Goal: Task Accomplishment & Management: Manage account settings

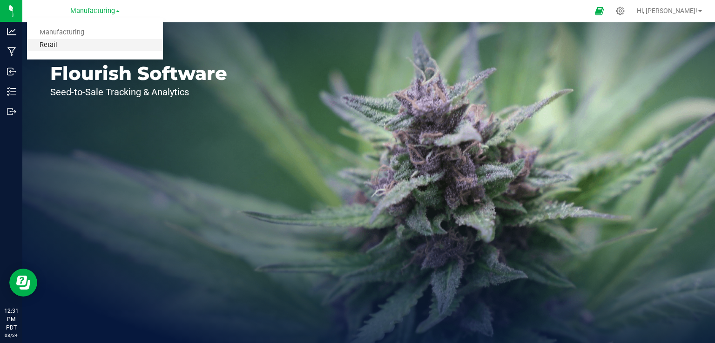
click at [52, 49] on link "Retail" at bounding box center [95, 45] width 136 height 13
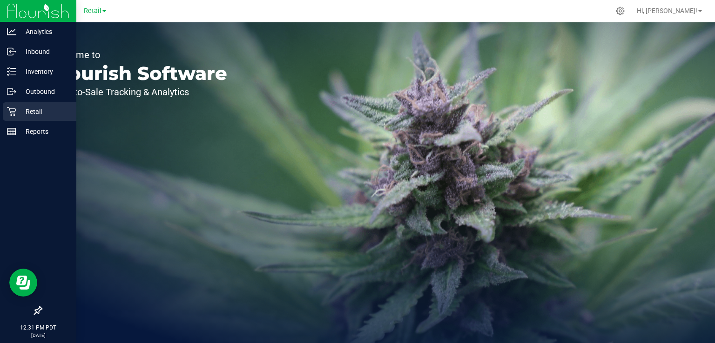
click at [14, 111] on icon at bounding box center [11, 111] width 9 height 9
click at [33, 113] on p "Retail" at bounding box center [44, 111] width 56 height 11
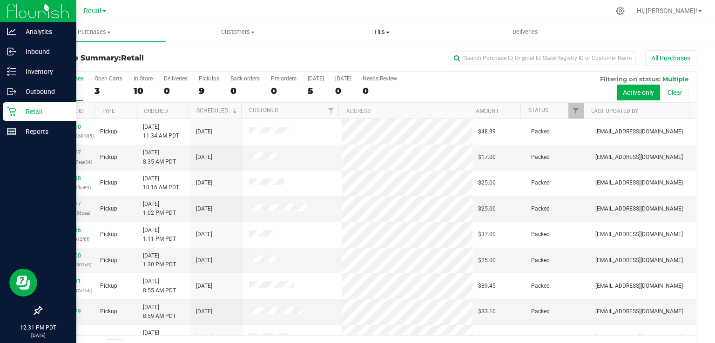
click at [394, 37] on uib-tab-heading "Tills Manage tills Reconcile e-payments" at bounding box center [381, 32] width 143 height 19
click at [341, 58] on span "Manage tills" at bounding box center [341, 56] width 63 height 8
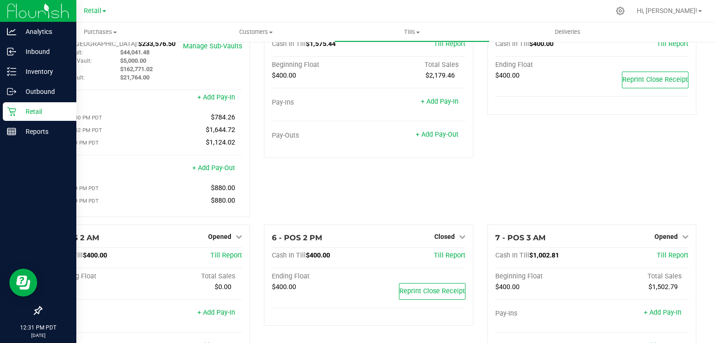
scroll to position [66, 0]
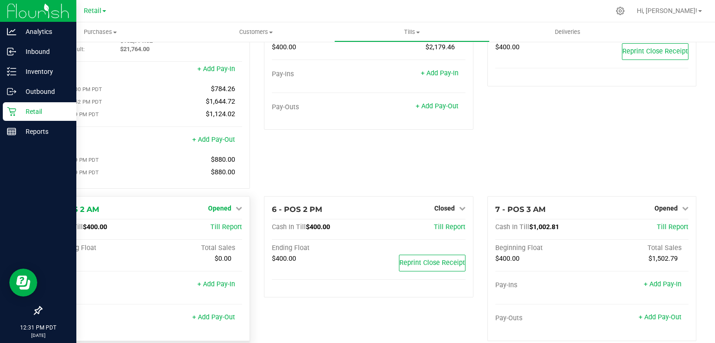
click at [223, 212] on span "Opened" at bounding box center [219, 208] width 23 height 7
click at [216, 231] on link "Close Till" at bounding box center [221, 227] width 25 height 7
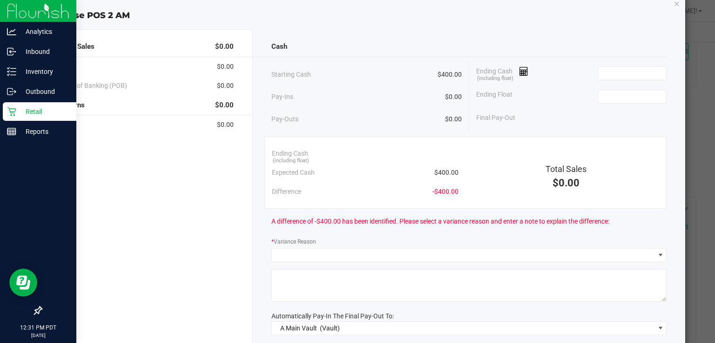
scroll to position [23, 0]
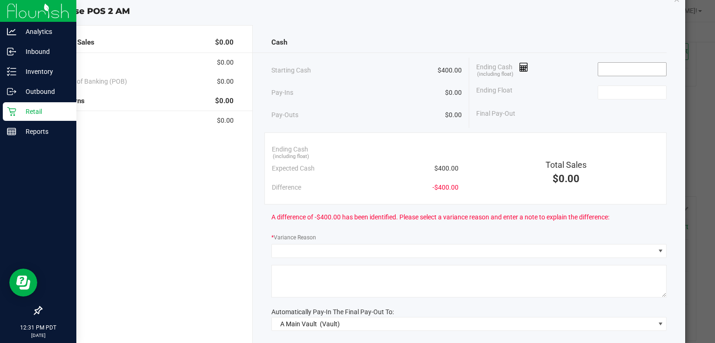
click at [613, 66] on input at bounding box center [632, 69] width 68 height 13
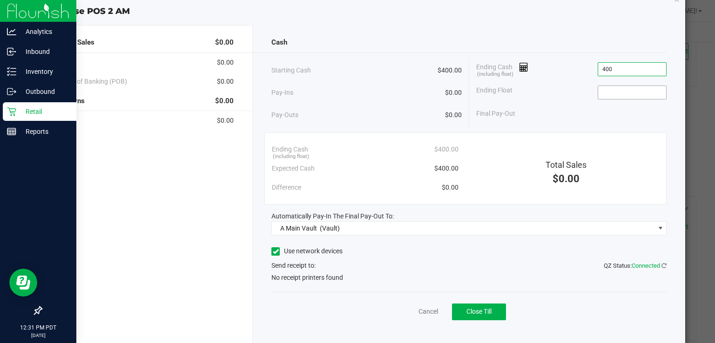
click at [609, 93] on input at bounding box center [632, 92] width 68 height 13
type input "$400.00"
click at [481, 310] on span "Close Till" at bounding box center [478, 311] width 25 height 7
type input "$400.00"
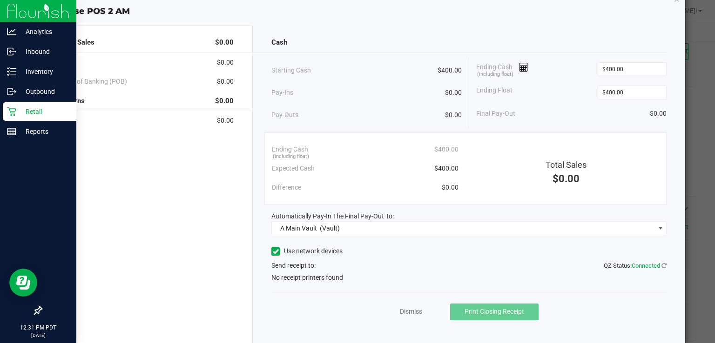
click at [690, 123] on ngb-modal-window "Close POS 2 AM Total Sales $0.00 Cash $0.00 Point of Banking (POB) $0.00 Return…" at bounding box center [361, 171] width 722 height 343
click at [400, 311] on link "Dismiss" at bounding box center [411, 312] width 22 height 10
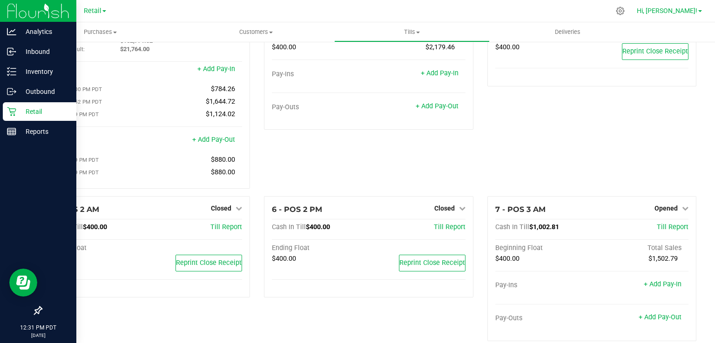
click at [689, 14] on span "Hi, [PERSON_NAME]!" at bounding box center [667, 10] width 61 height 7
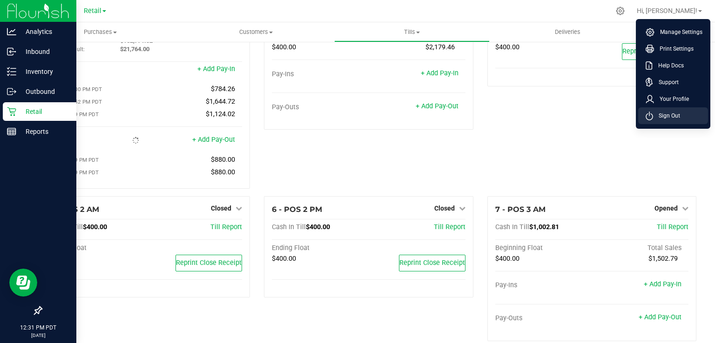
click at [662, 121] on li "Sign Out" at bounding box center [673, 116] width 70 height 17
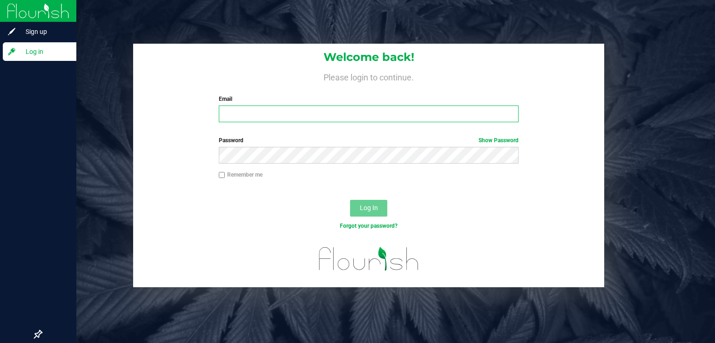
click at [251, 114] on input "Email" at bounding box center [369, 114] width 300 height 17
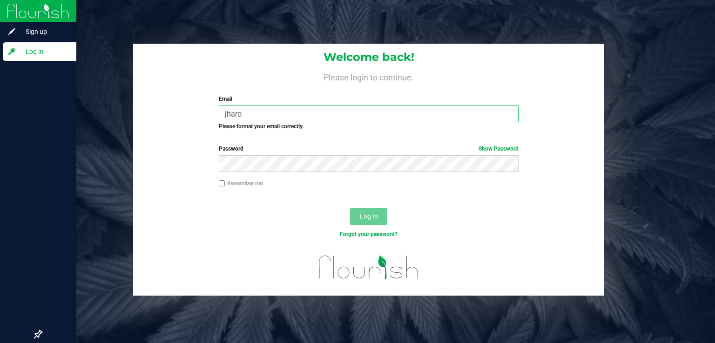
type input "[EMAIL_ADDRESS][DOMAIN_NAME]"
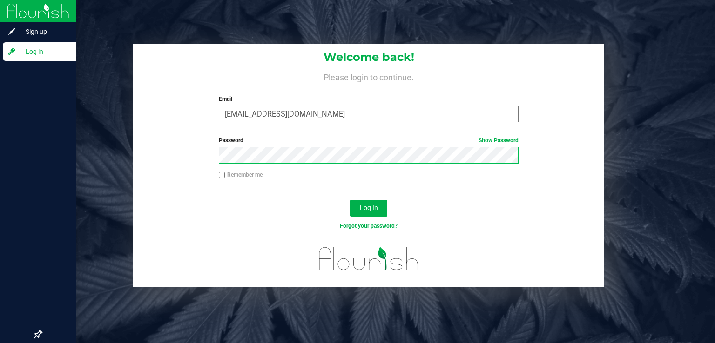
click at [350, 200] on button "Log In" at bounding box center [368, 208] width 37 height 17
